Goal: Task Accomplishment & Management: Use online tool/utility

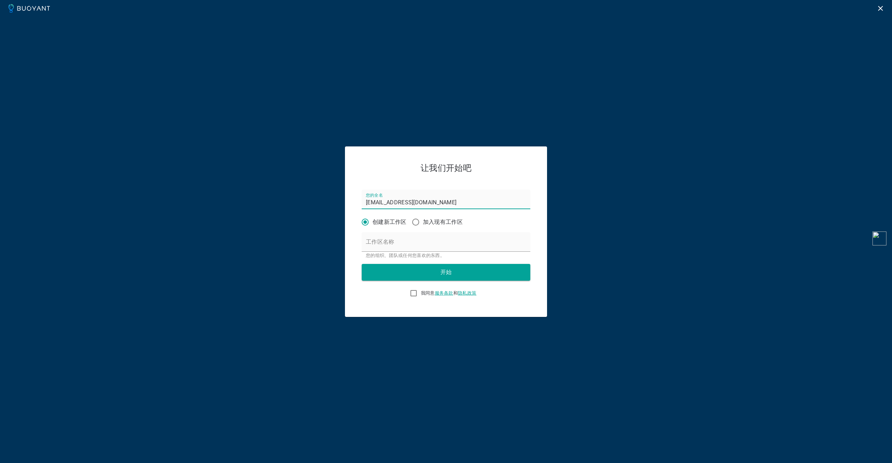
click at [425, 292] on font "我同意" at bounding box center [428, 292] width 14 height 5
click at [418, 292] on input "我同意 服务条款 和 隐私政策" at bounding box center [413, 293] width 8 height 8
checkbox input "true"
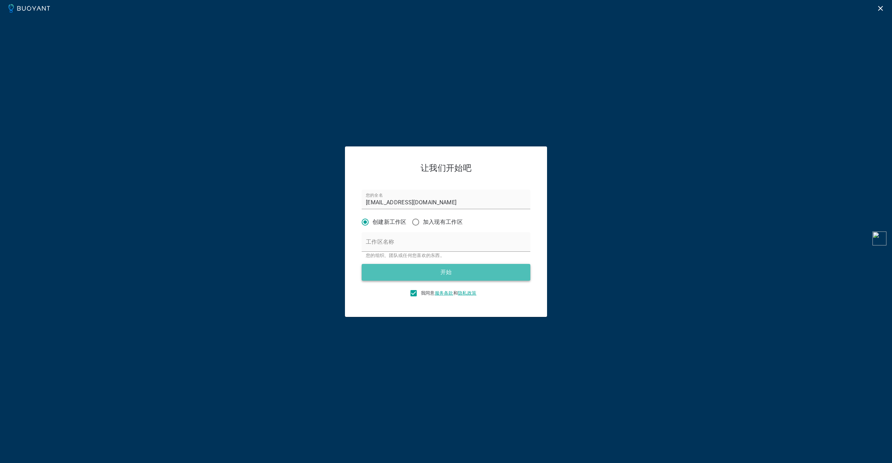
click at [436, 271] on button "开始" at bounding box center [446, 272] width 169 height 17
click at [423, 240] on input "工作区名称" at bounding box center [446, 242] width 169 height 20
type input "u"
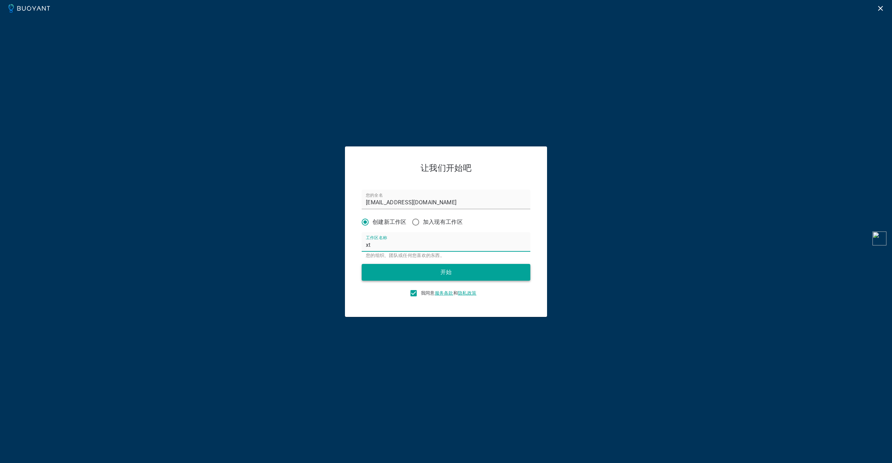
type input "xt"
click at [427, 270] on button "开始" at bounding box center [446, 272] width 169 height 17
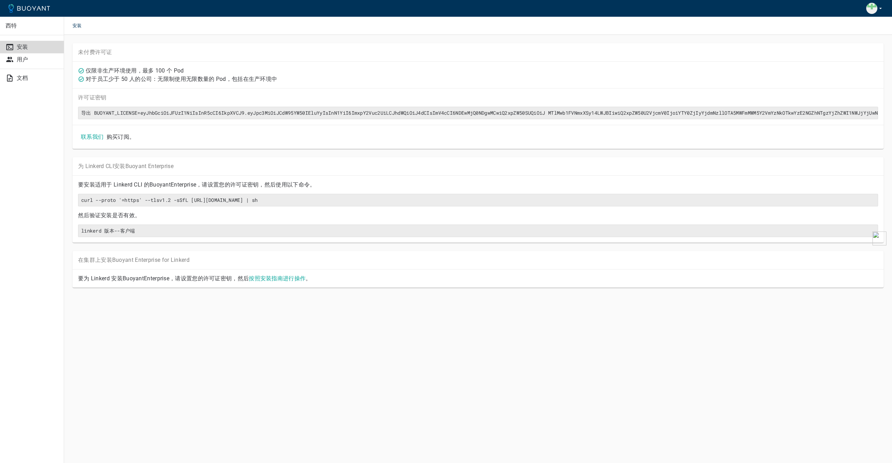
click at [190, 79] on font "对于员工少于 50 人的公司：无限制使用无限数量的 Pod，包括在生产环境中" at bounding box center [181, 79] width 191 height 7
click at [191, 79] on font "对于员工少于 50 人的公司：无限制使用无限数量的 Pod，包括在生产环境中" at bounding box center [181, 79] width 191 height 7
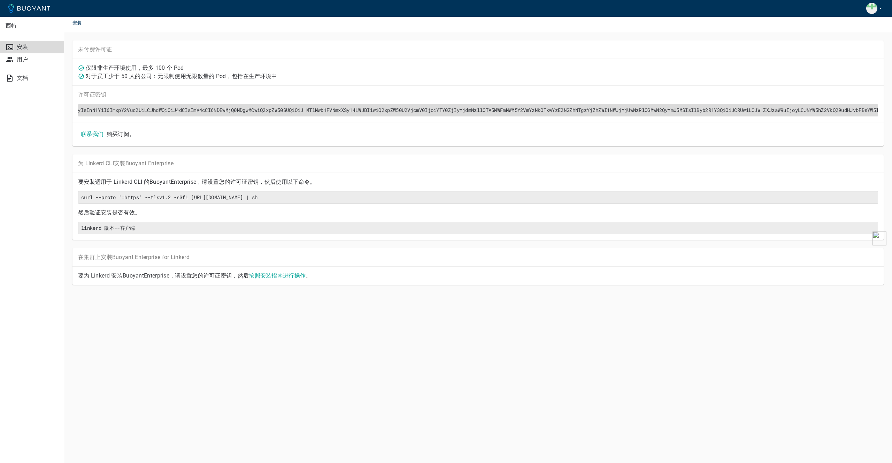
scroll to position [0, 204]
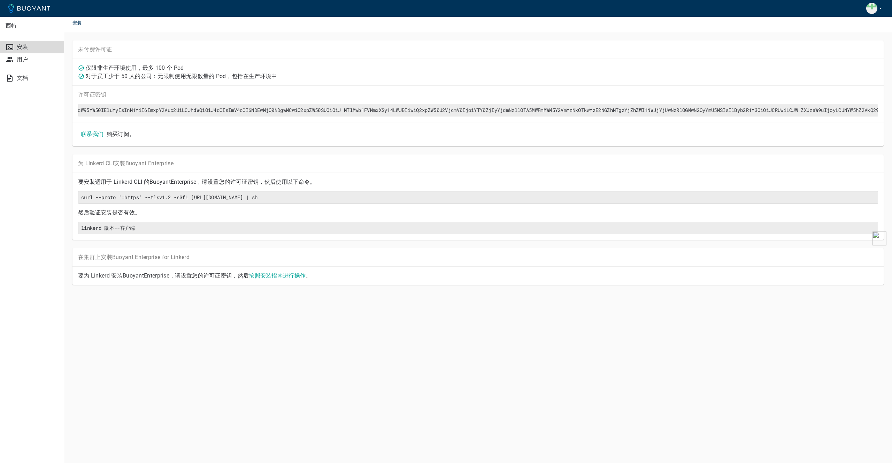
drag, startPoint x: 99, startPoint y: 182, endPoint x: 176, endPoint y: 178, distance: 77.1
click at [175, 178] on p "要安装适用于 Linkerd CLI 的 Buoyant Enterprise，请设置您的许可证密钥，然后使用以下命令。" at bounding box center [478, 181] width 800 height 7
click at [176, 178] on font "Enterprise，请设置您的许可证密钥，然后使用以下命令。" at bounding box center [243, 181] width 145 height 7
click at [222, 181] on font "Enterprise，请设置您的许可证密钥，然后使用以下命令。" at bounding box center [243, 181] width 145 height 7
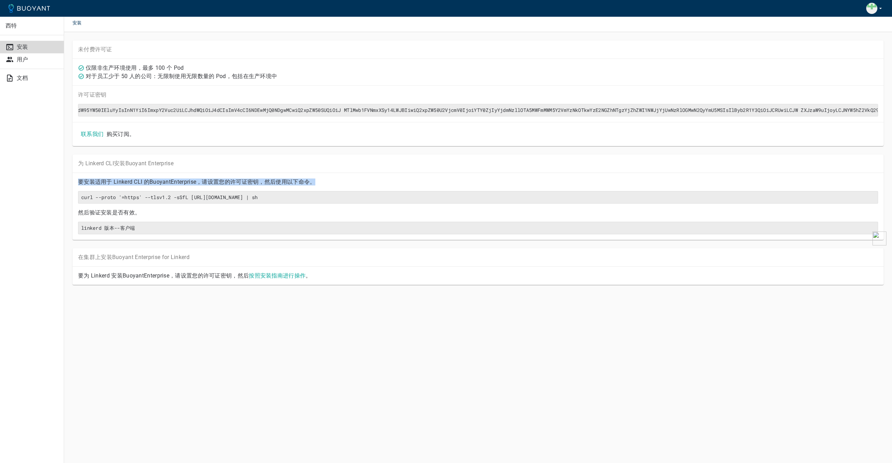
click at [222, 181] on font "Enterprise，请设置您的许可证密钥，然后使用以下命令。" at bounding box center [243, 181] width 145 height 7
click at [226, 181] on font "Enterprise，请设置您的许可证密钥，然后使用以下命令。" at bounding box center [243, 181] width 145 height 7
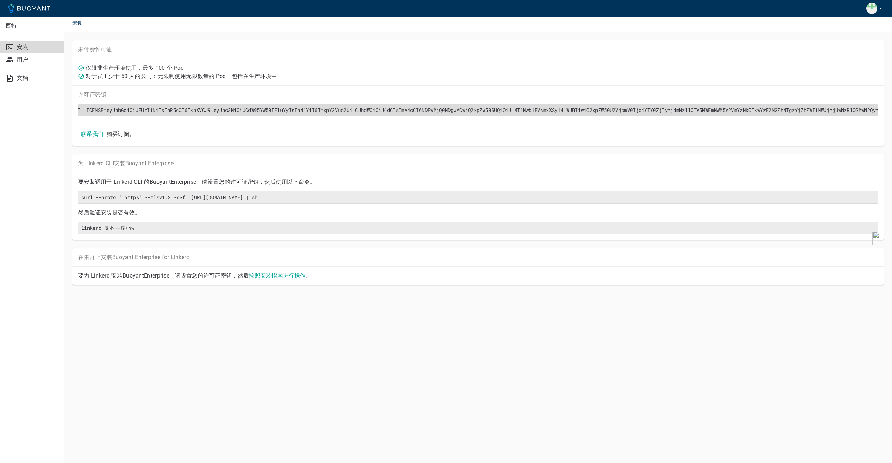
scroll to position [0, 0]
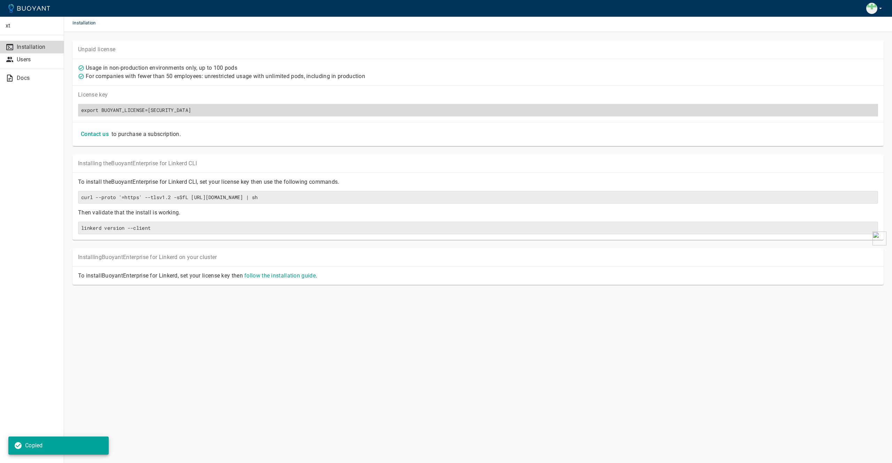
click at [429, 111] on h6 "export BUOYANT_LICENSE=eyJhbGciOiJFUzI1NiIsInR5cCI6IkpXVCJ9.eyJpc3MiOiJCdW95YW5…" at bounding box center [478, 110] width 794 height 6
copy h6 "export BUOYANT_LICENSE=eyJhbGciOiJFUzI1NiIsInR5cCI6IkpXVCJ9.eyJpc3MiOiJCdW95YW5…"
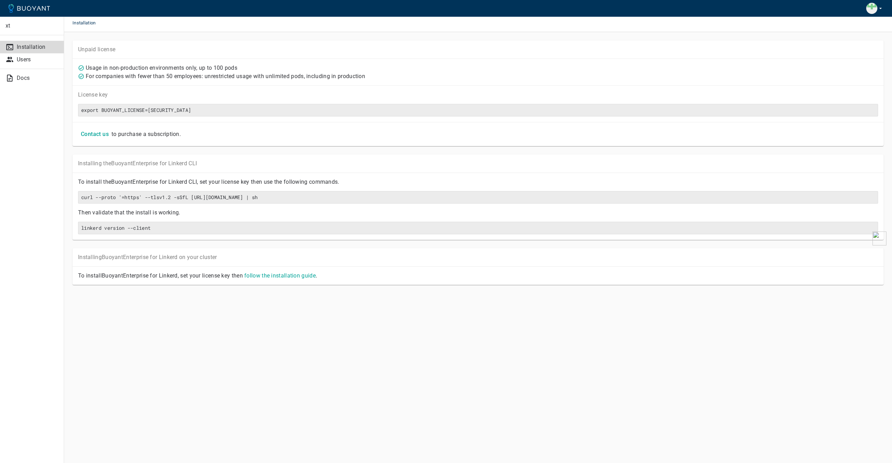
click at [333, 78] on p "For companies with fewer than 50 employees: unrestricted usage with unlimited p…" at bounding box center [225, 76] width 279 height 7
click at [335, 76] on p "For companies with fewer than 50 employees: unrestricted usage with unlimited p…" at bounding box center [225, 76] width 279 height 7
click at [45, 61] on p "Users" at bounding box center [37, 59] width 41 height 7
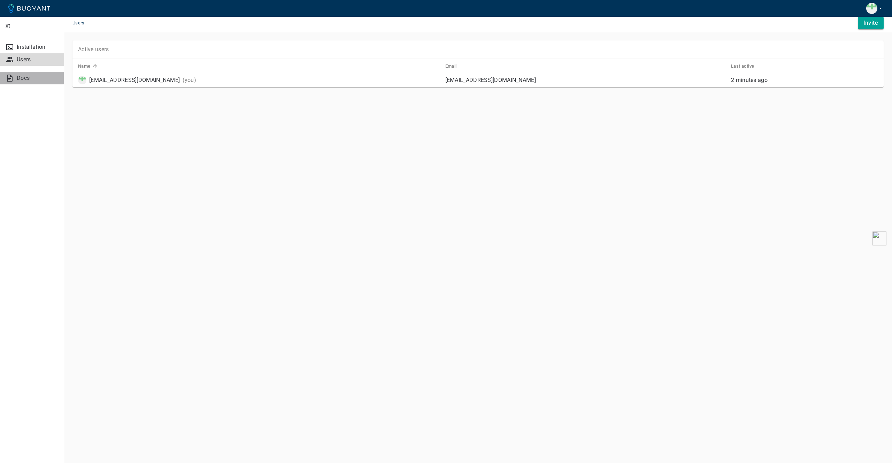
click at [26, 78] on p "Docs" at bounding box center [37, 78] width 41 height 7
click at [49, 45] on p "Installation" at bounding box center [37, 47] width 41 height 7
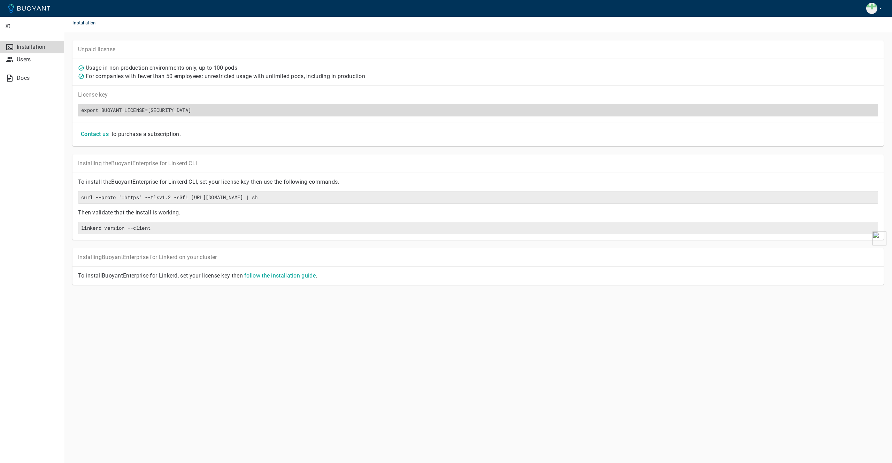
click at [183, 110] on h6 "export BUOYANT_LICENSE=eyJhbGciOiJFUzI1NiIsInR5cCI6IkpXVCJ9.eyJpc3MiOiJCdW95YW5…" at bounding box center [478, 110] width 794 height 6
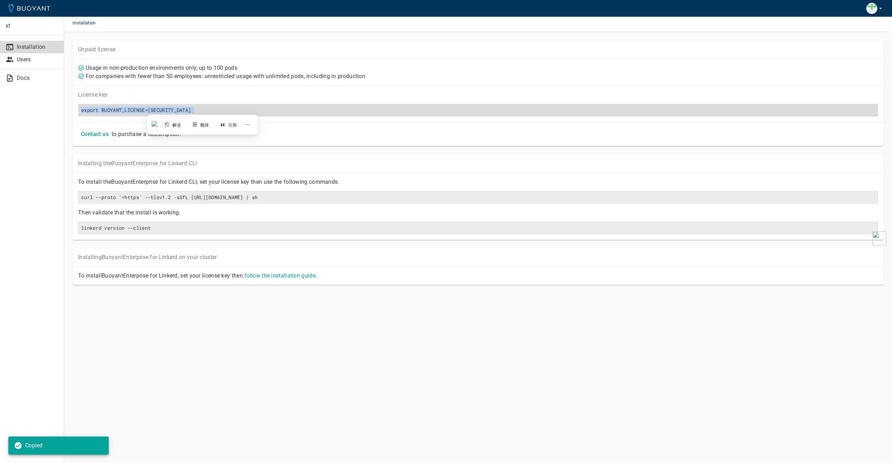
click at [183, 110] on h6 "export BUOYANT_LICENSE=eyJhbGciOiJFUzI1NiIsInR5cCI6IkpXVCJ9.eyJpc3MiOiJCdW95YW5…" at bounding box center [478, 110] width 794 height 6
copy h6 "export BUOYANT_LICENSE=eyJhbGciOiJFUzI1NiIsInR5cCI6IkpXVCJ9.eyJpc3MiOiJCdW95YW5…"
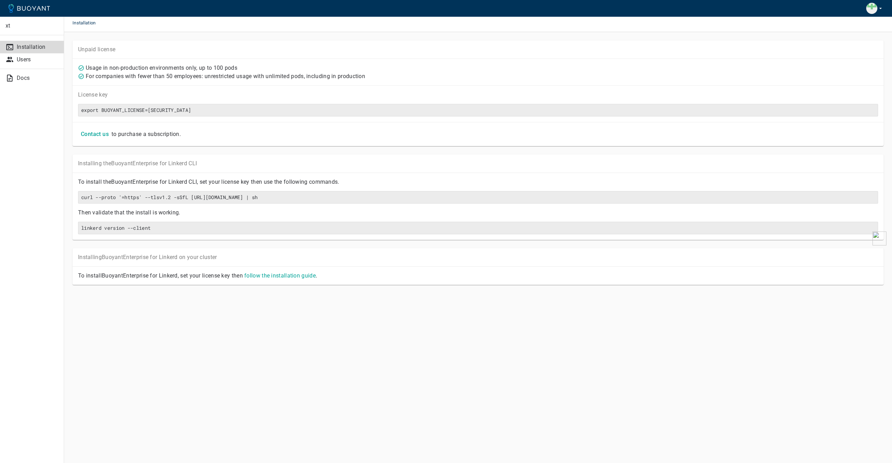
click at [410, 125] on div "Contact us to purchase a subscription." at bounding box center [477, 134] width 811 height 24
click at [104, 134] on h4 "Contact us" at bounding box center [95, 134] width 28 height 7
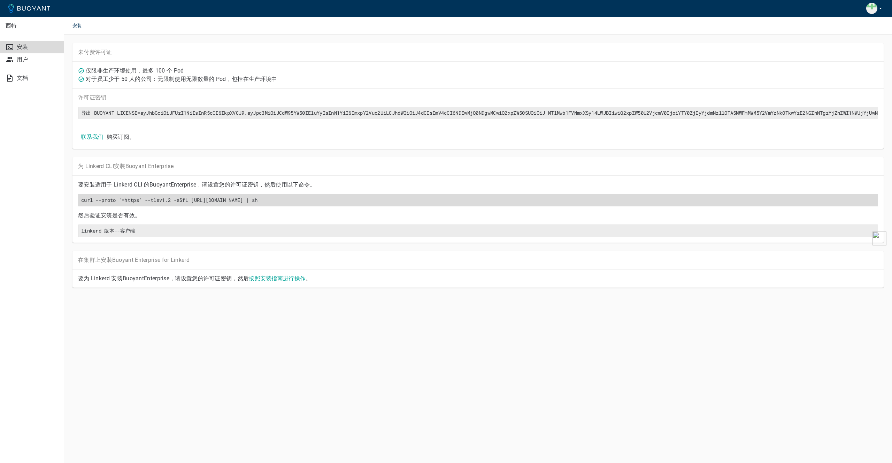
scroll to position [3, 0]
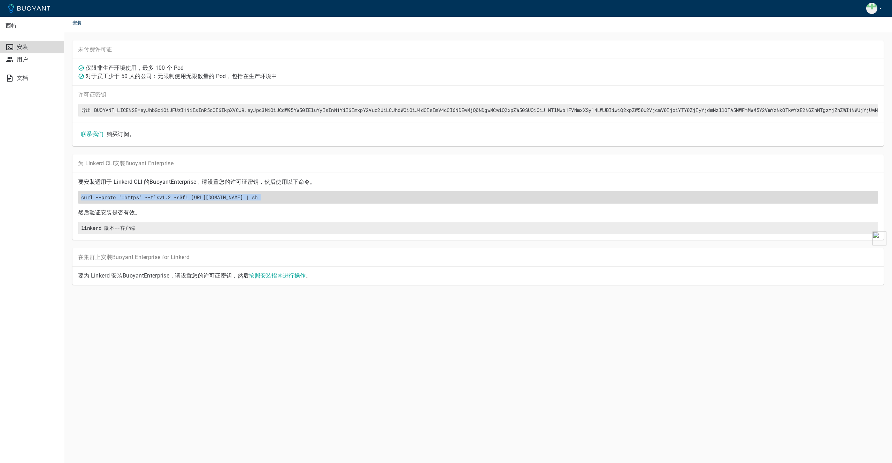
click at [187, 197] on font "curl --proto '=https' --tlsv1.2 -sSfL [URL][DOMAIN_NAME] | sh" at bounding box center [169, 197] width 176 height 7
click at [189, 197] on font "curl --proto '=https' --tlsv1.2 -sSfL [URL][DOMAIN_NAME] | sh" at bounding box center [169, 197] width 176 height 7
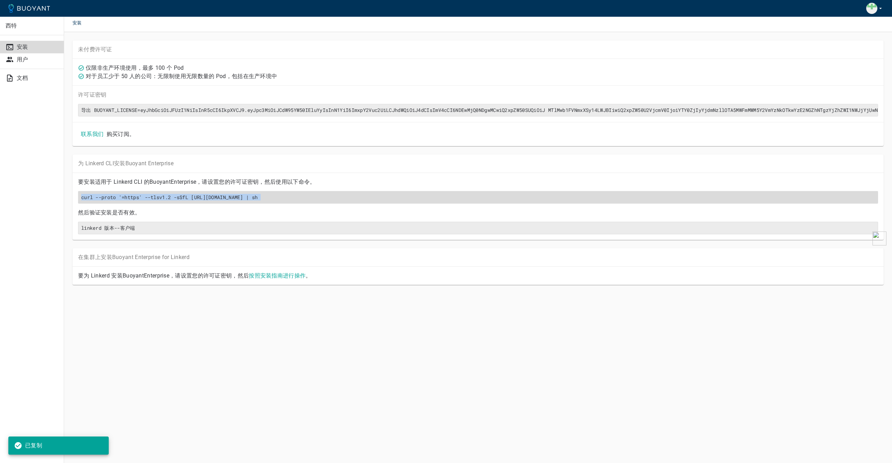
click at [189, 197] on font "curl --proto '=https' --tlsv1.2 -sSfL [URL][DOMAIN_NAME] | sh" at bounding box center [169, 197] width 176 height 7
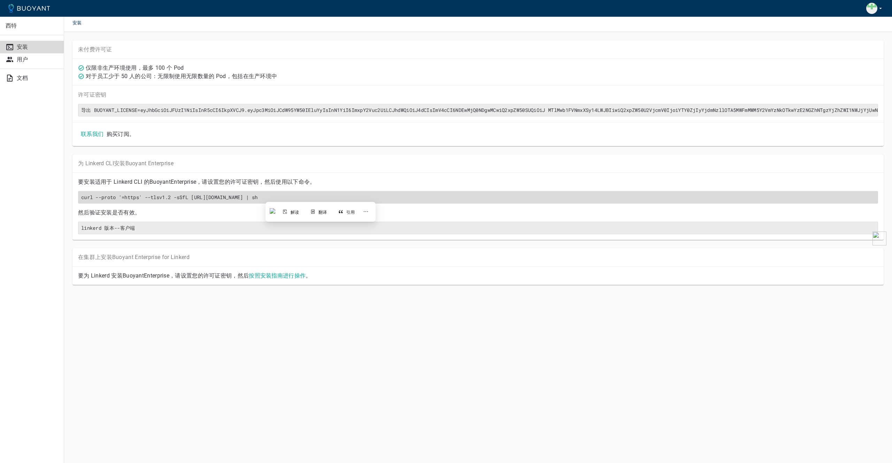
click at [192, 197] on font "curl --proto '=https' --tlsv1.2 -sSfL [URL][DOMAIN_NAME] | sh" at bounding box center [169, 197] width 176 height 7
copy font "curl --proto '=https' --tlsv1.2 -sSfL [URL][DOMAIN_NAME] | sh"
click at [364, 192] on div "curl --proto '=https' --tlsv1.2 -sSfL [URL][DOMAIN_NAME] | sh" at bounding box center [478, 197] width 800 height 13
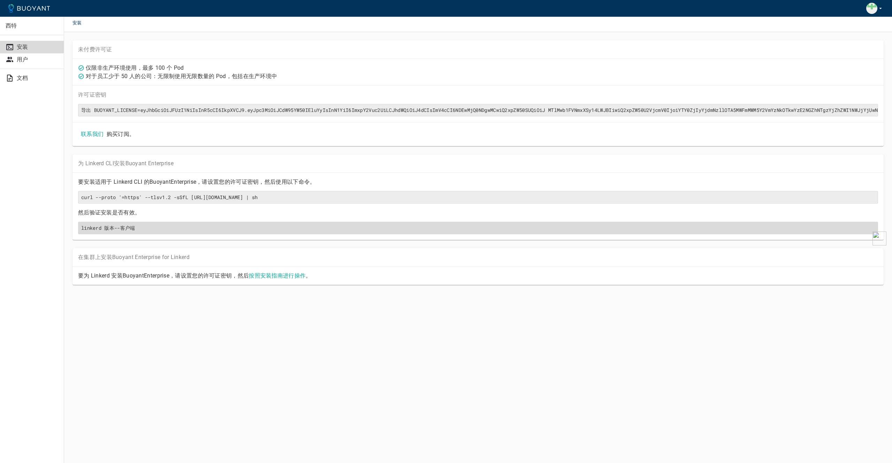
click at [94, 226] on font "linkerd 版本--客户端" at bounding box center [108, 227] width 54 height 7
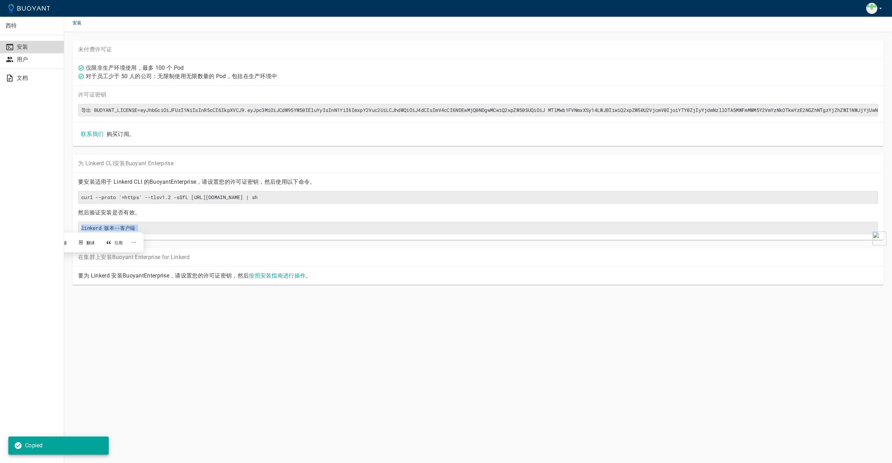
copy font "linkerd 版本--客户端"
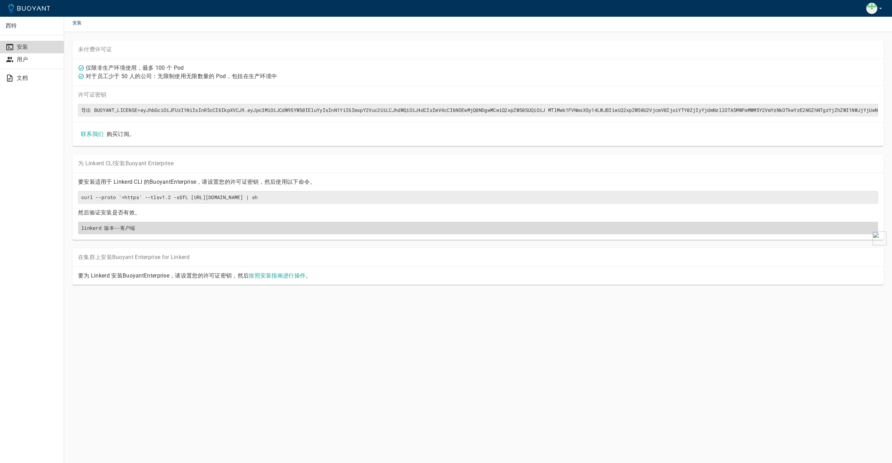
click at [269, 230] on h6 "linkerd 版本--客户端" at bounding box center [478, 228] width 794 height 6
